Goal: Task Accomplishment & Management: Manage account settings

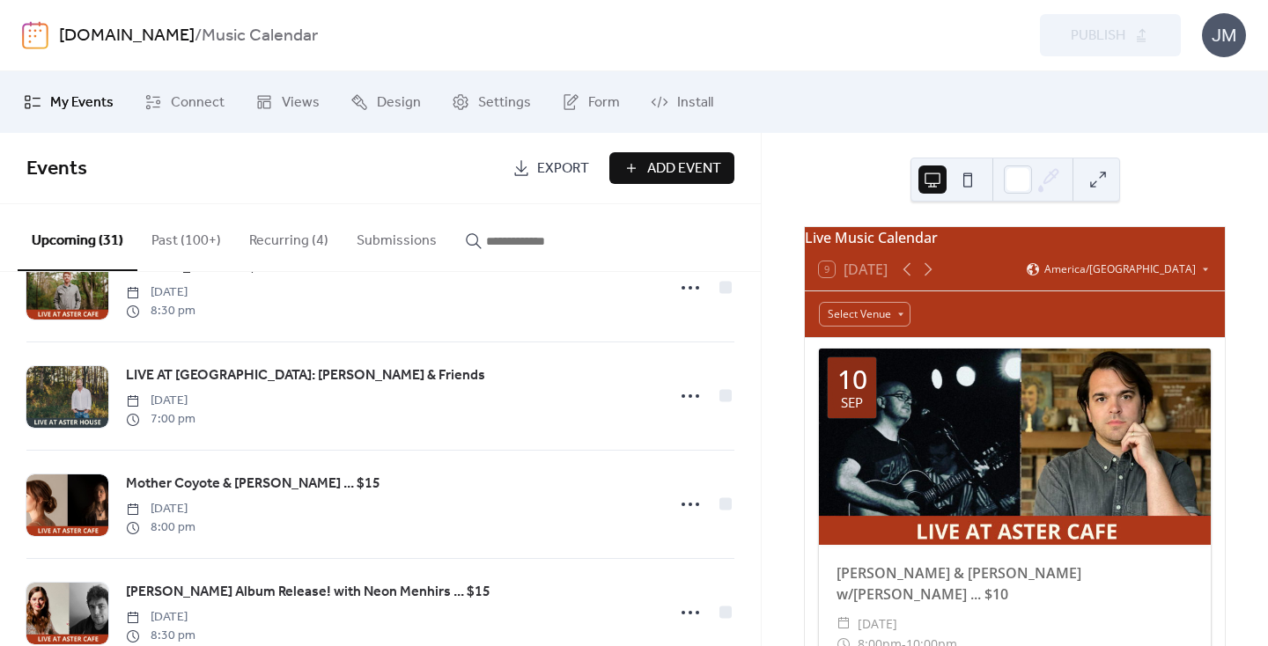
scroll to position [1909, 0]
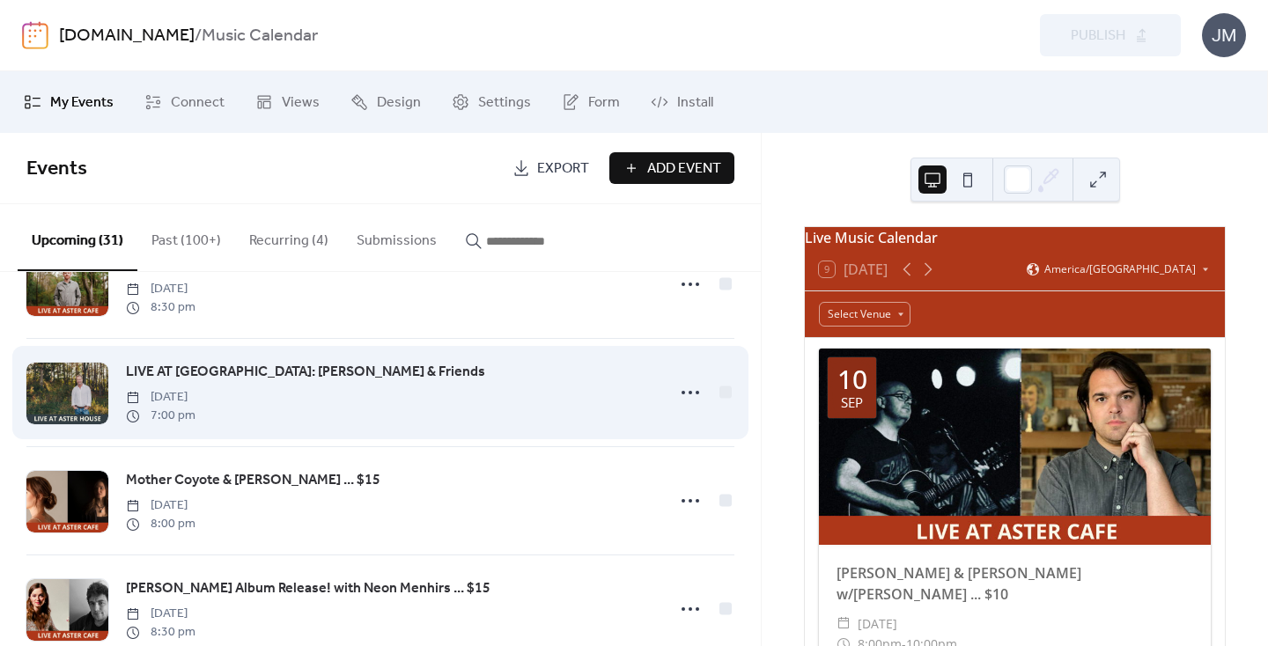
click at [164, 377] on span "LIVE AT [GEOGRAPHIC_DATA]: [PERSON_NAME] & Friends" at bounding box center [305, 372] width 359 height 21
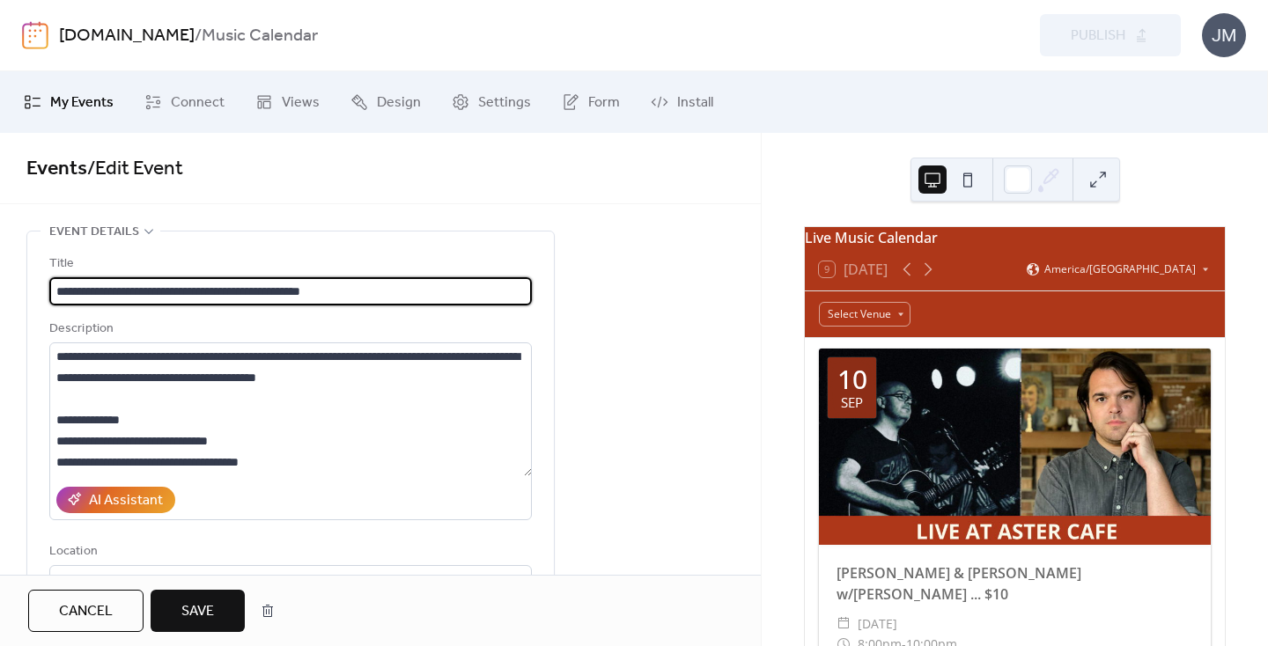
type input "**********"
click at [214, 602] on span "Save" at bounding box center [197, 612] width 33 height 21
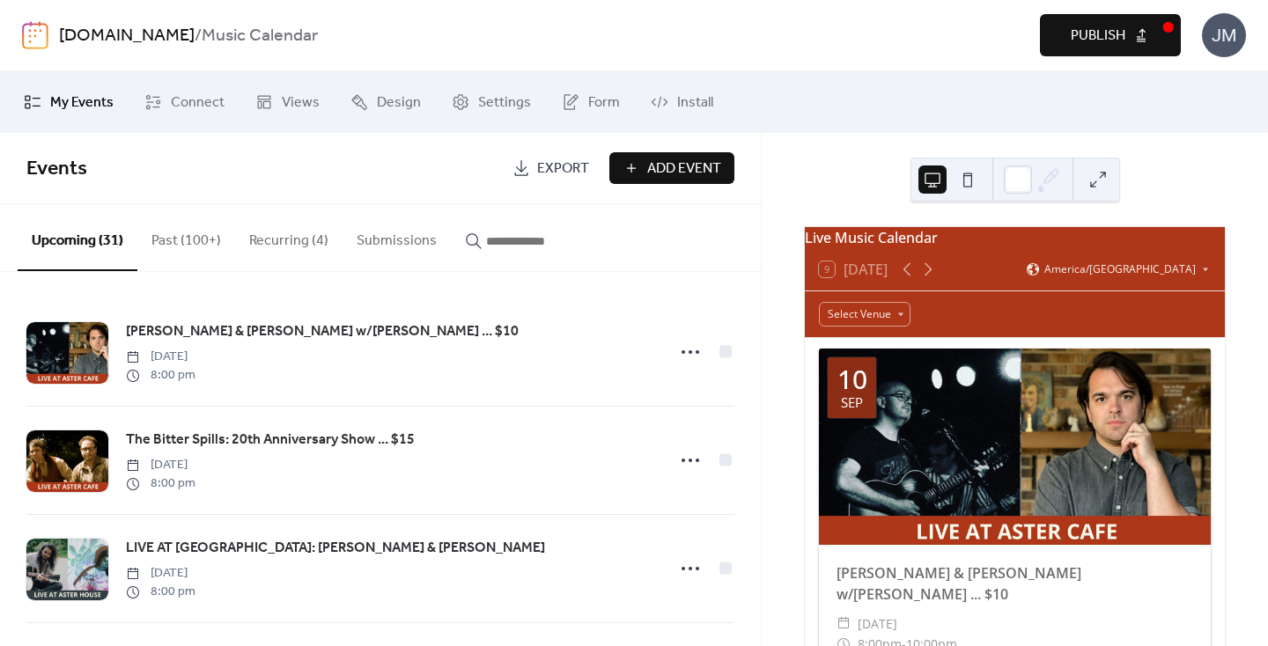
click at [1097, 40] on span "Publish" at bounding box center [1098, 36] width 55 height 21
click at [96, 33] on link "[DOMAIN_NAME]" at bounding box center [127, 35] width 136 height 33
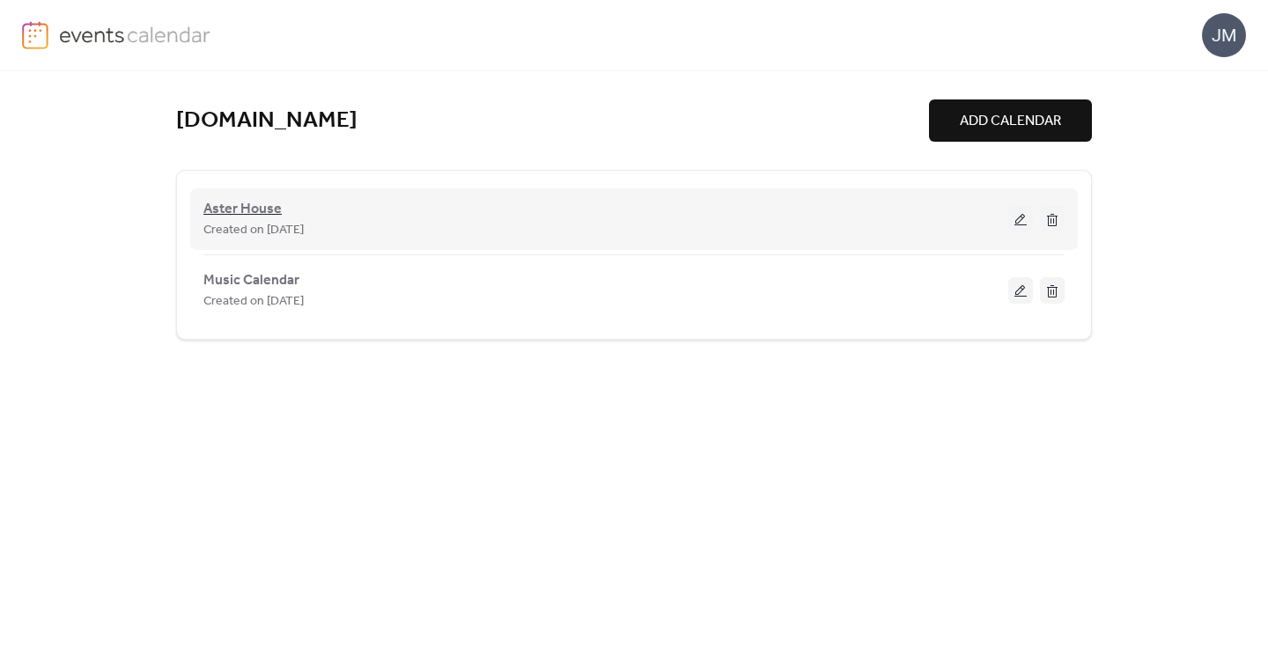
click at [242, 205] on span "Aster House" at bounding box center [242, 209] width 78 height 21
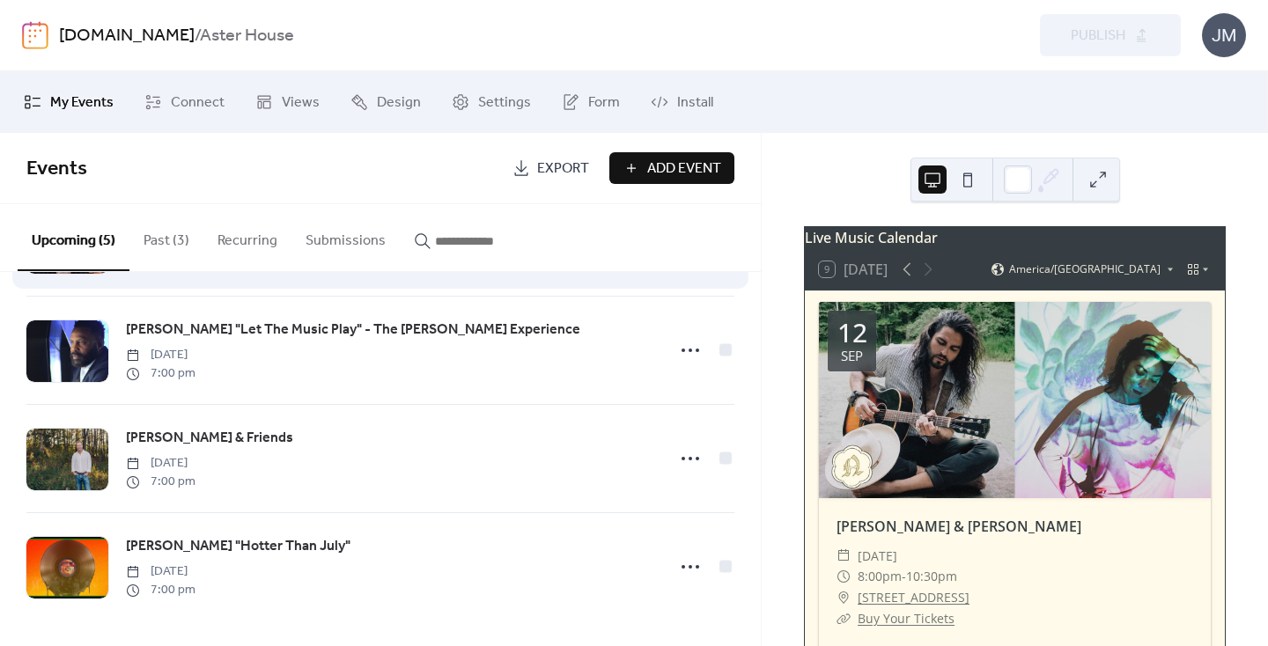
scroll to position [221, 0]
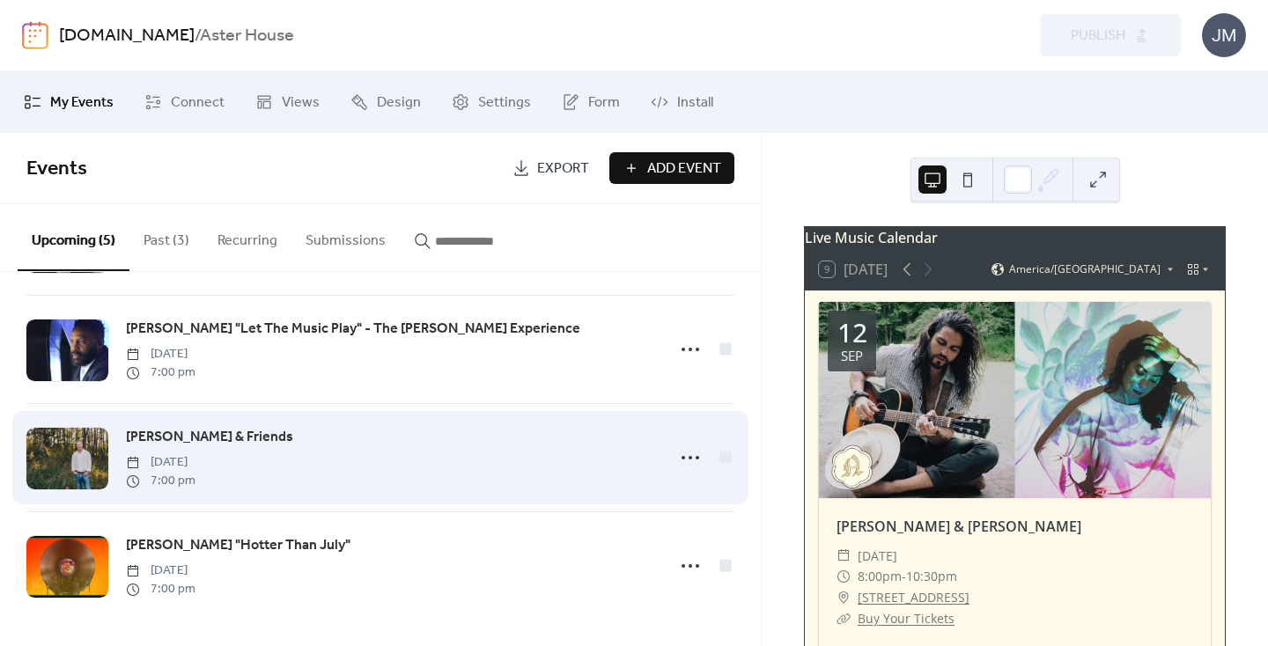
click at [193, 428] on span "[PERSON_NAME] & Friends" at bounding box center [209, 437] width 167 height 21
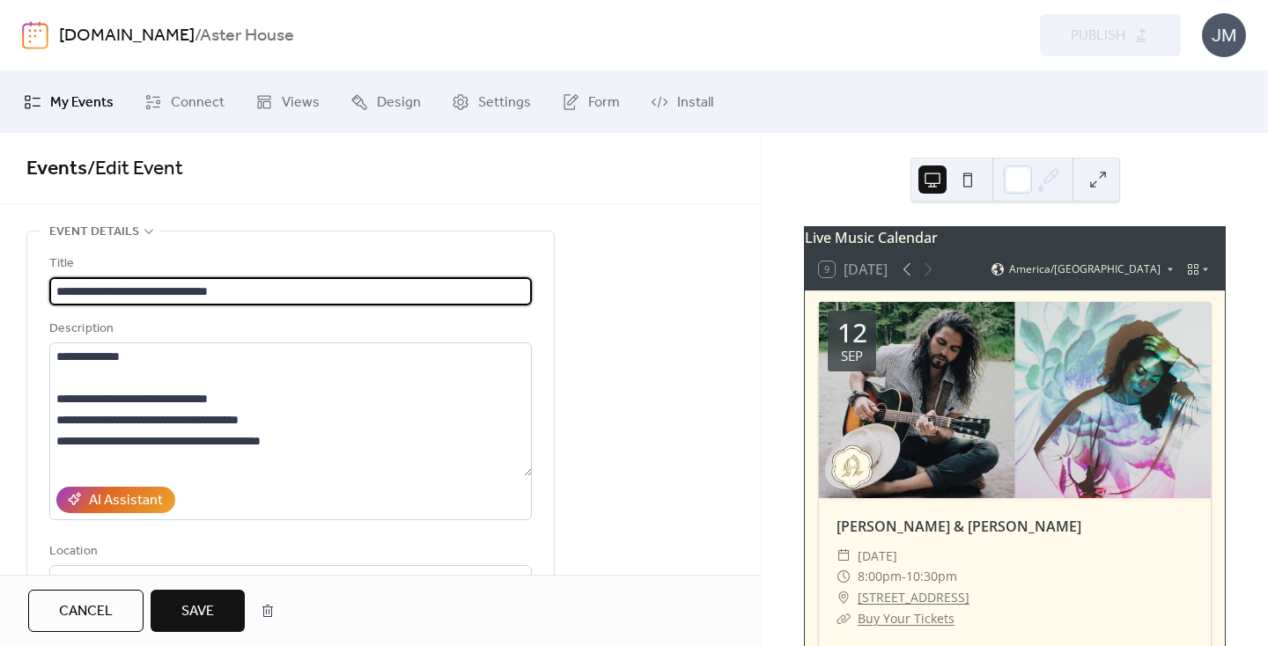
type input "**********"
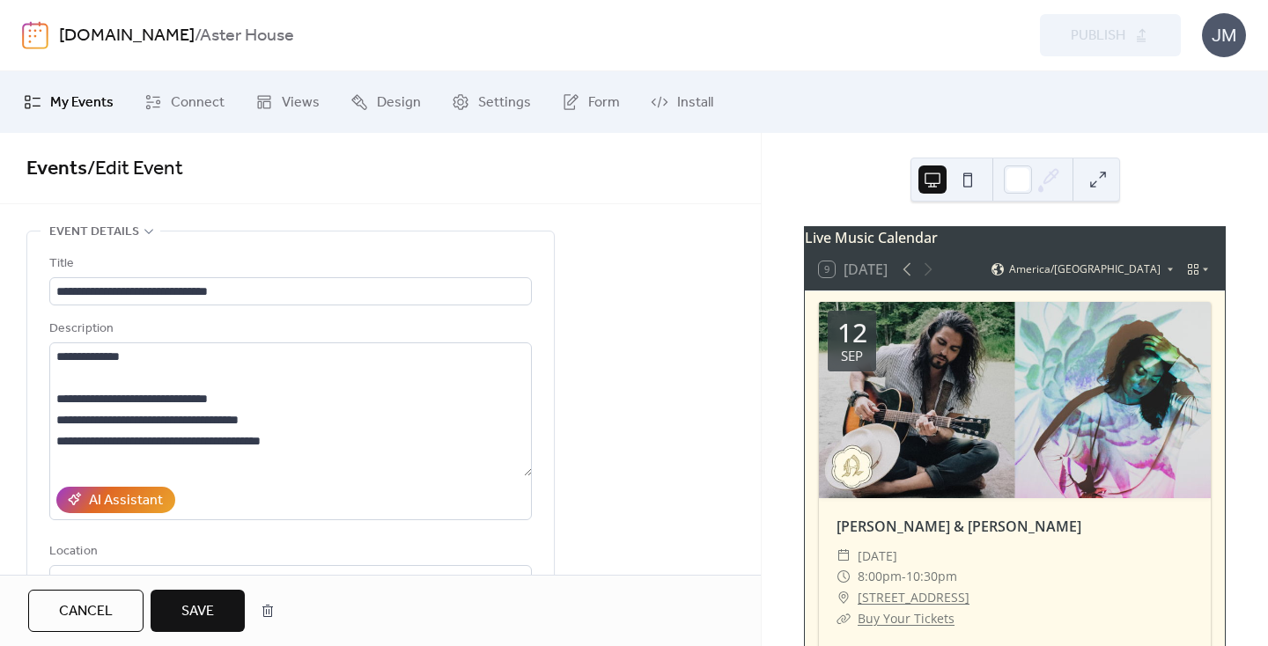
click at [190, 604] on span "Save" at bounding box center [197, 612] width 33 height 21
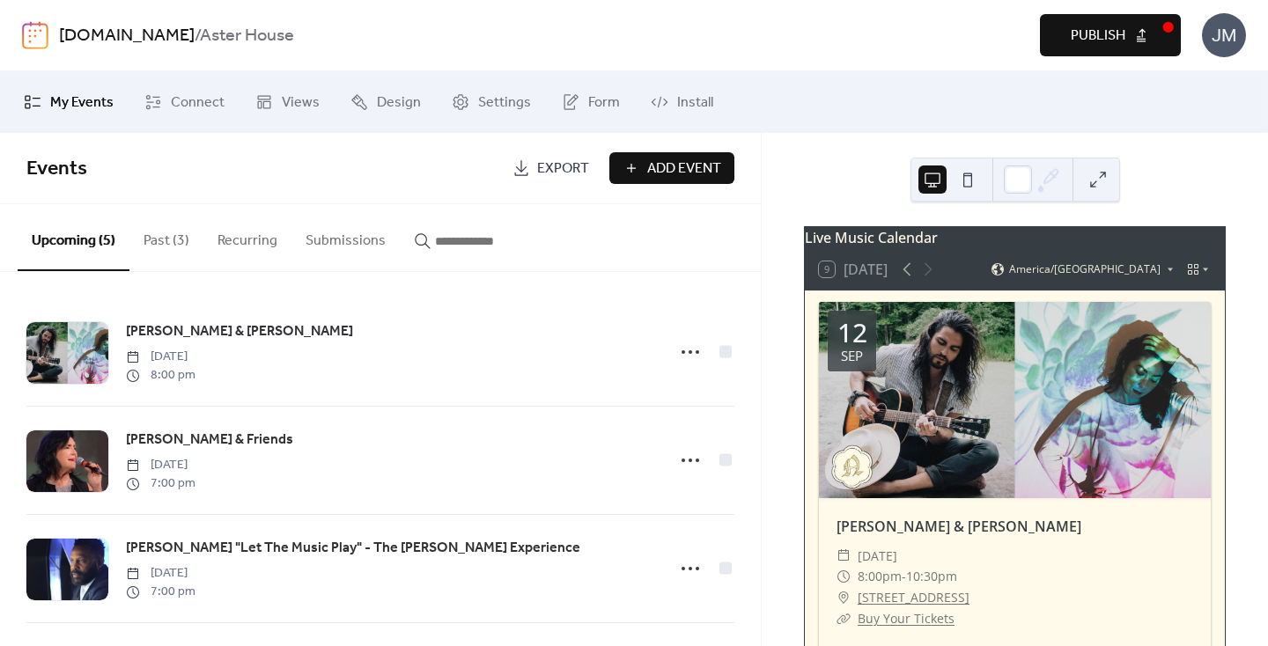
click at [1103, 39] on span "Publish" at bounding box center [1098, 36] width 55 height 21
